Goal: Check status: Check status

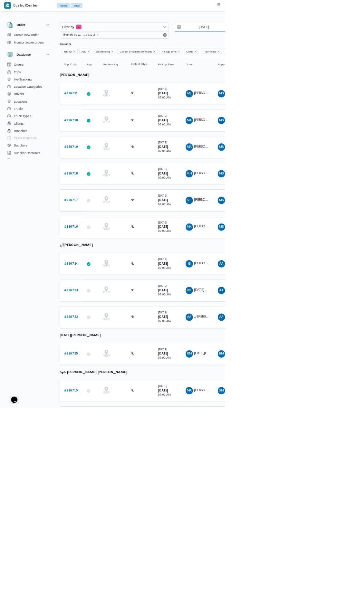
click at [303, 41] on input "10/9/2025" at bounding box center [301, 40] width 78 height 14
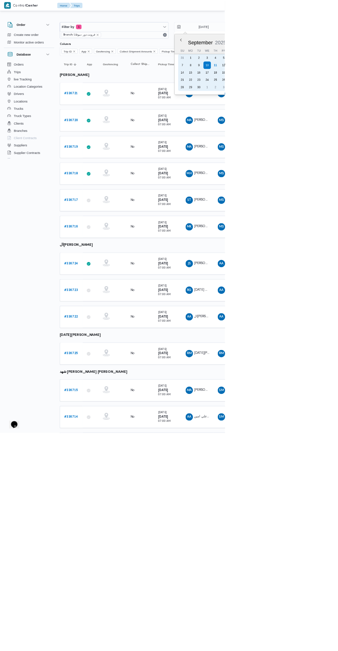
click at [325, 95] on div "11" at bounding box center [323, 98] width 11 height 11
type input "11/9/2025"
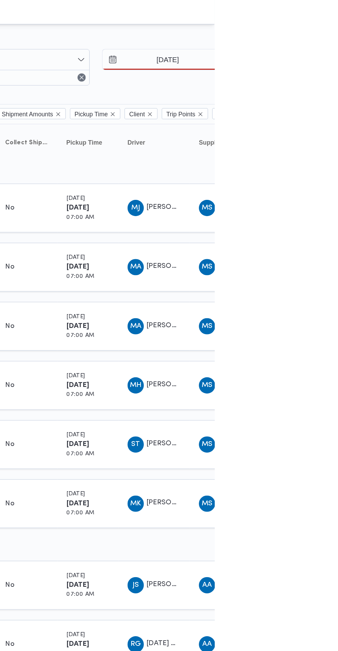
type input "11/9/2025"
